Goal: Transaction & Acquisition: Download file/media

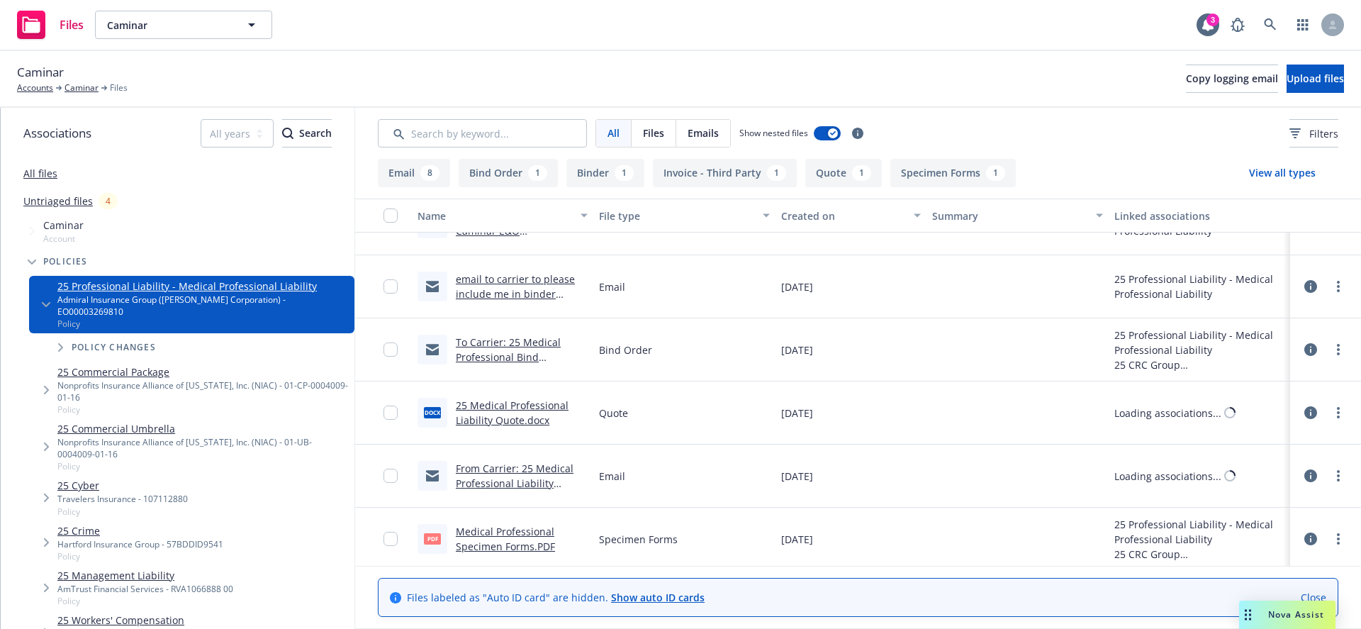
scroll to position [483, 0]
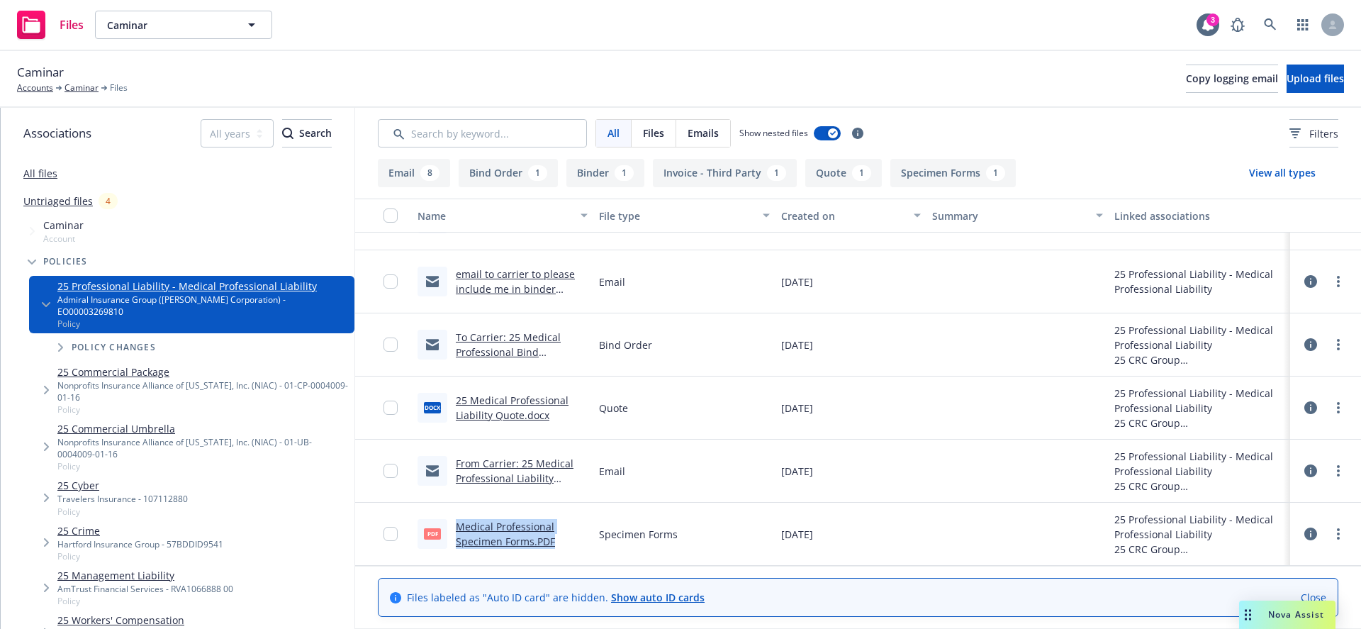
drag, startPoint x: 562, startPoint y: 546, endPoint x: 459, endPoint y: 530, distance: 104.0
click at [459, 530] on div "Medical Professional Specimen Forms.PDF" at bounding box center [522, 534] width 132 height 30
copy link "Medical Professional Specimen Forms.PDF"
